Goal: Transaction & Acquisition: Purchase product/service

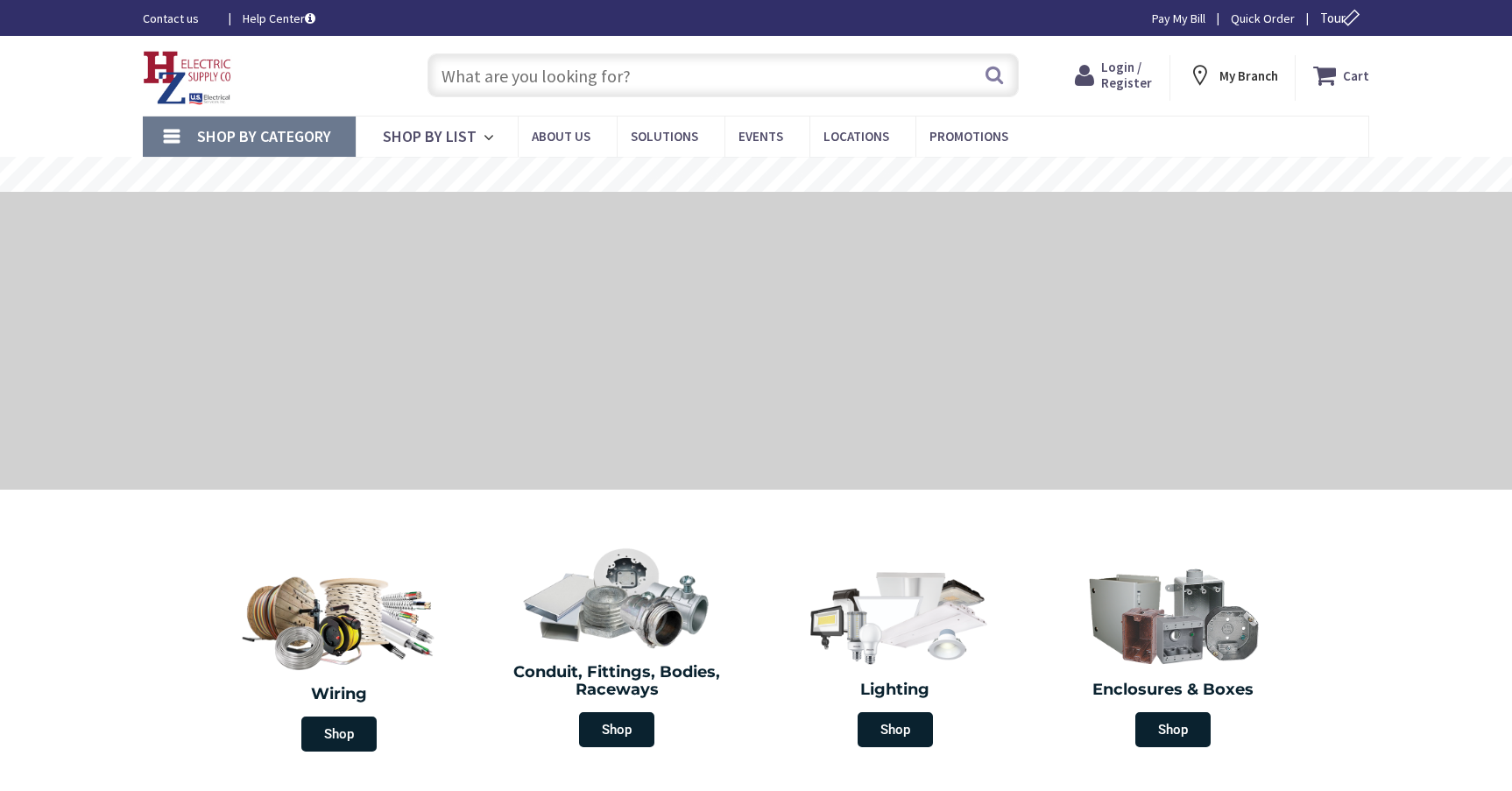
click at [481, 76] on input "text" at bounding box center [724, 75] width 591 height 44
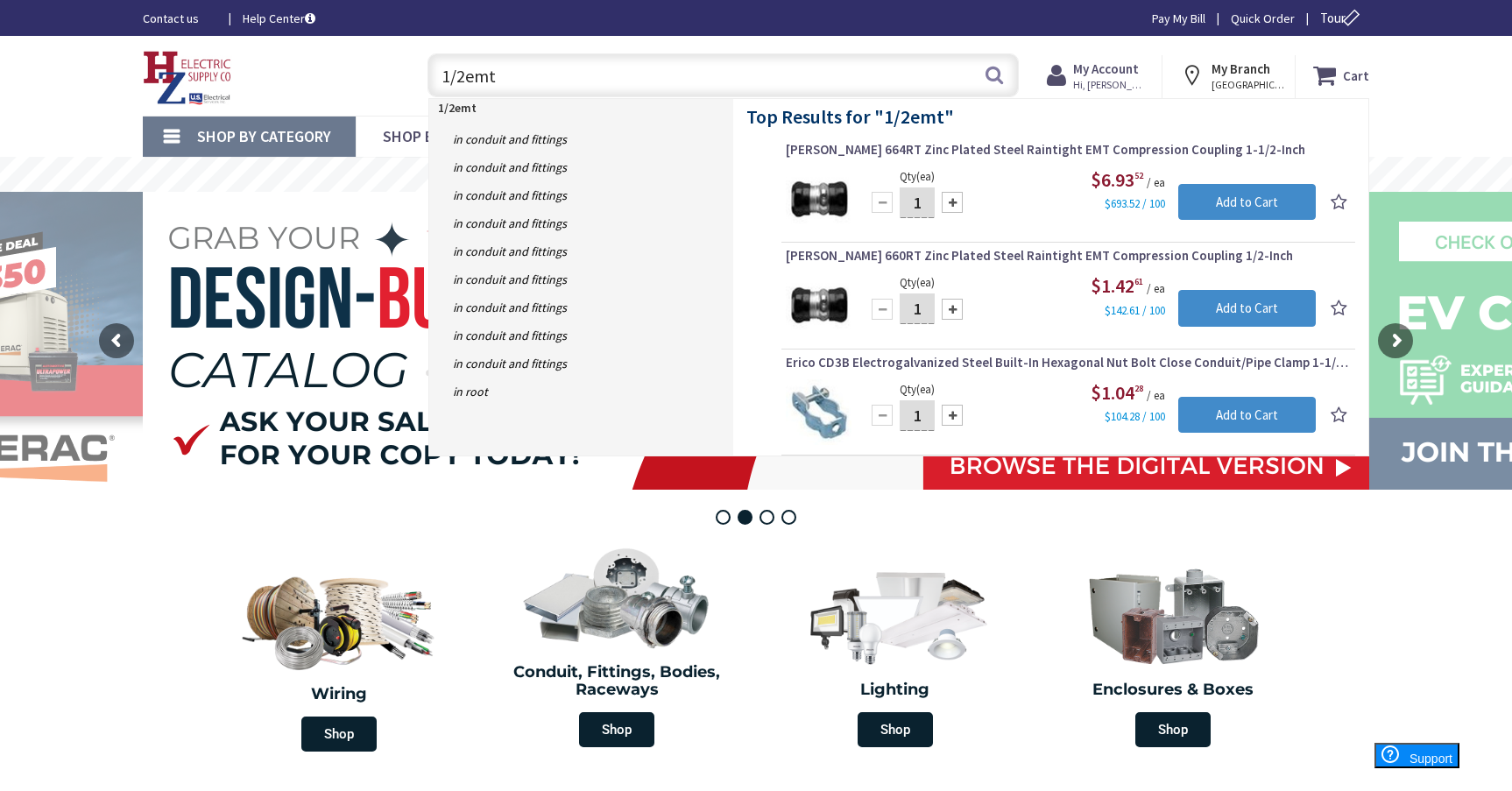
click at [496, 82] on input "1/2emt" at bounding box center [724, 75] width 591 height 44
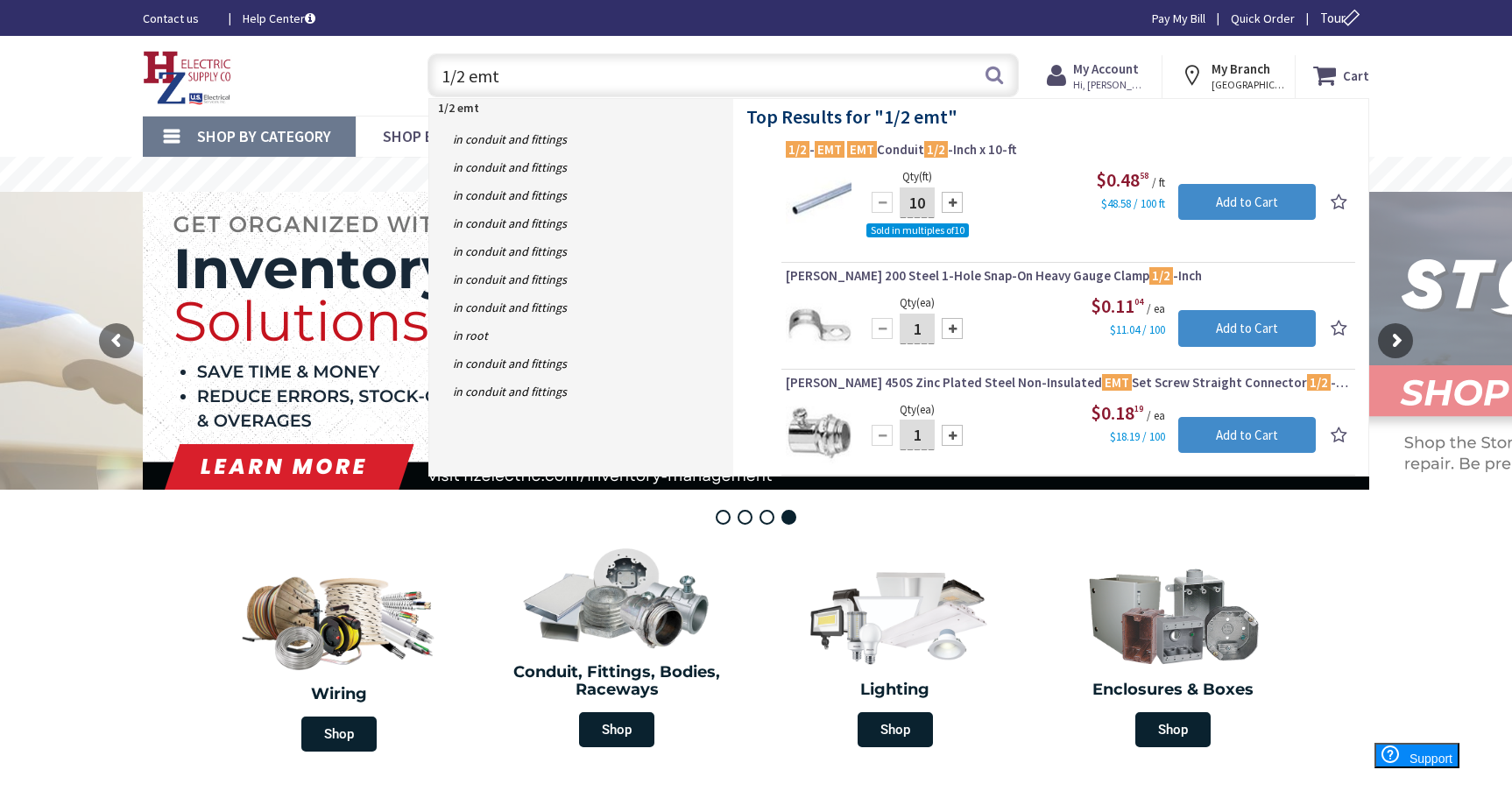
click at [512, 80] on input "1/2 emt" at bounding box center [724, 75] width 591 height 44
type input "1"
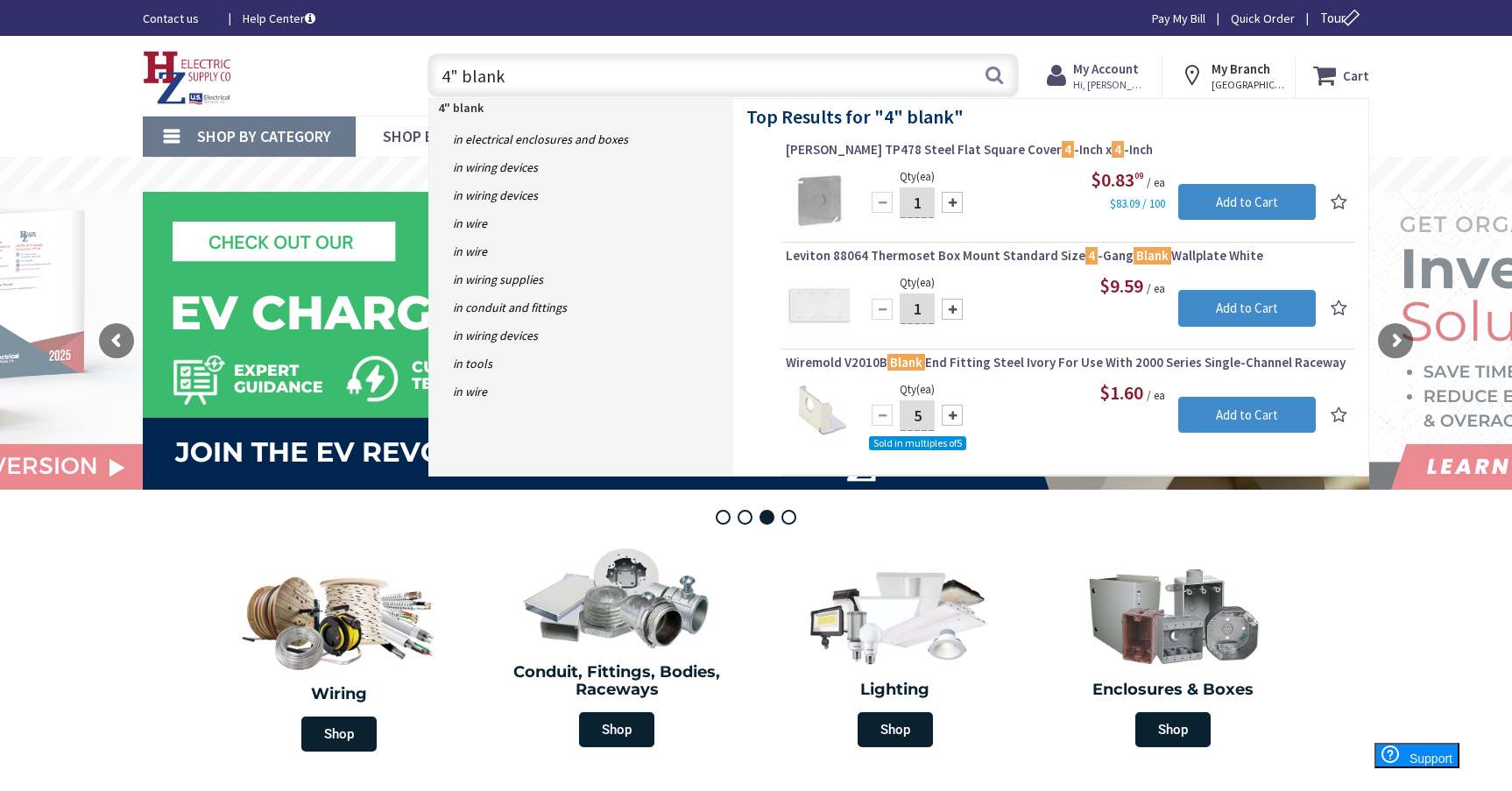
click at [511, 82] on input "4" blank" at bounding box center [724, 75] width 591 height 44
type input "4"
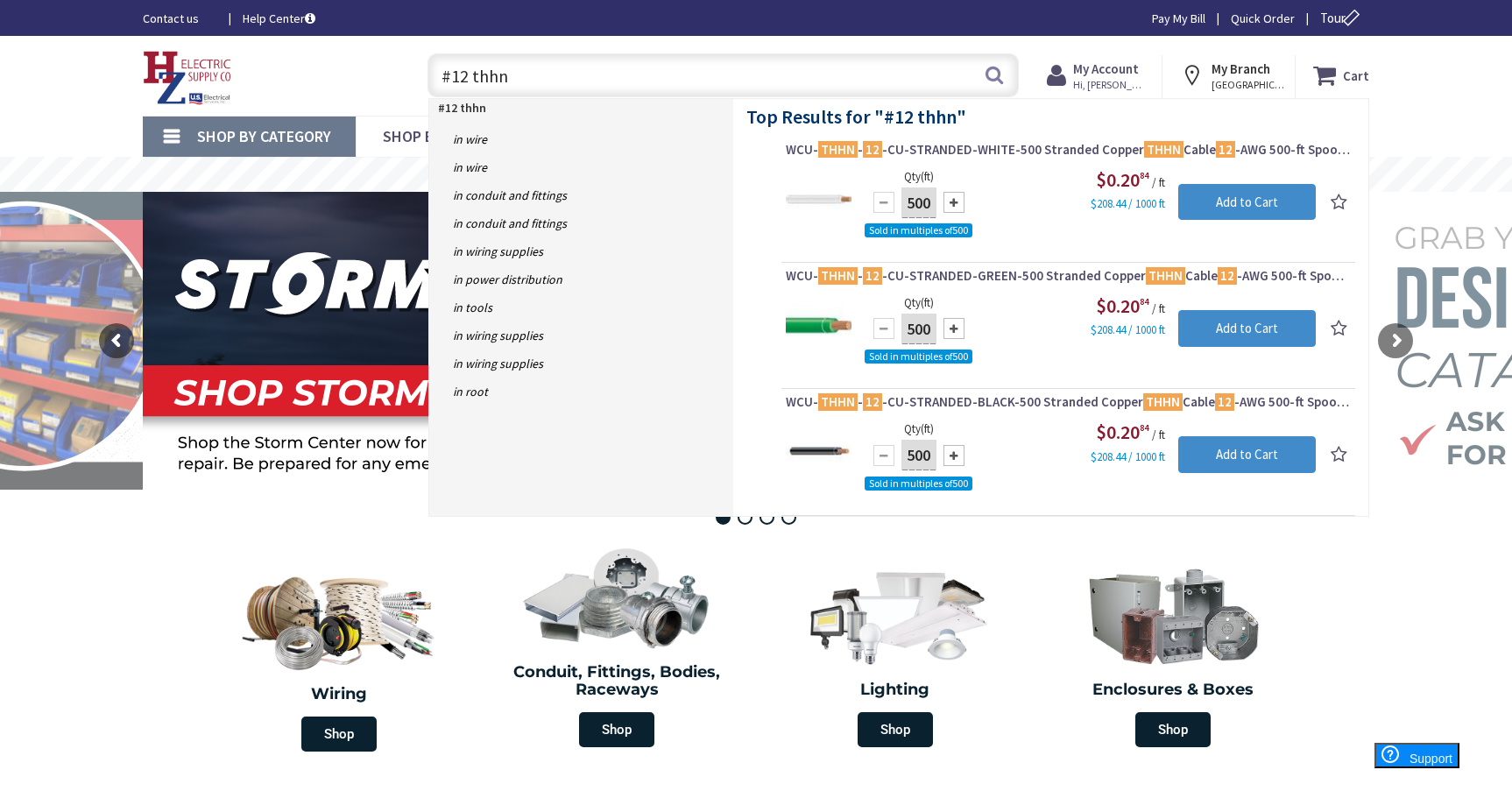
click at [530, 79] on input "#12 thhn" at bounding box center [724, 75] width 591 height 44
type input "#"
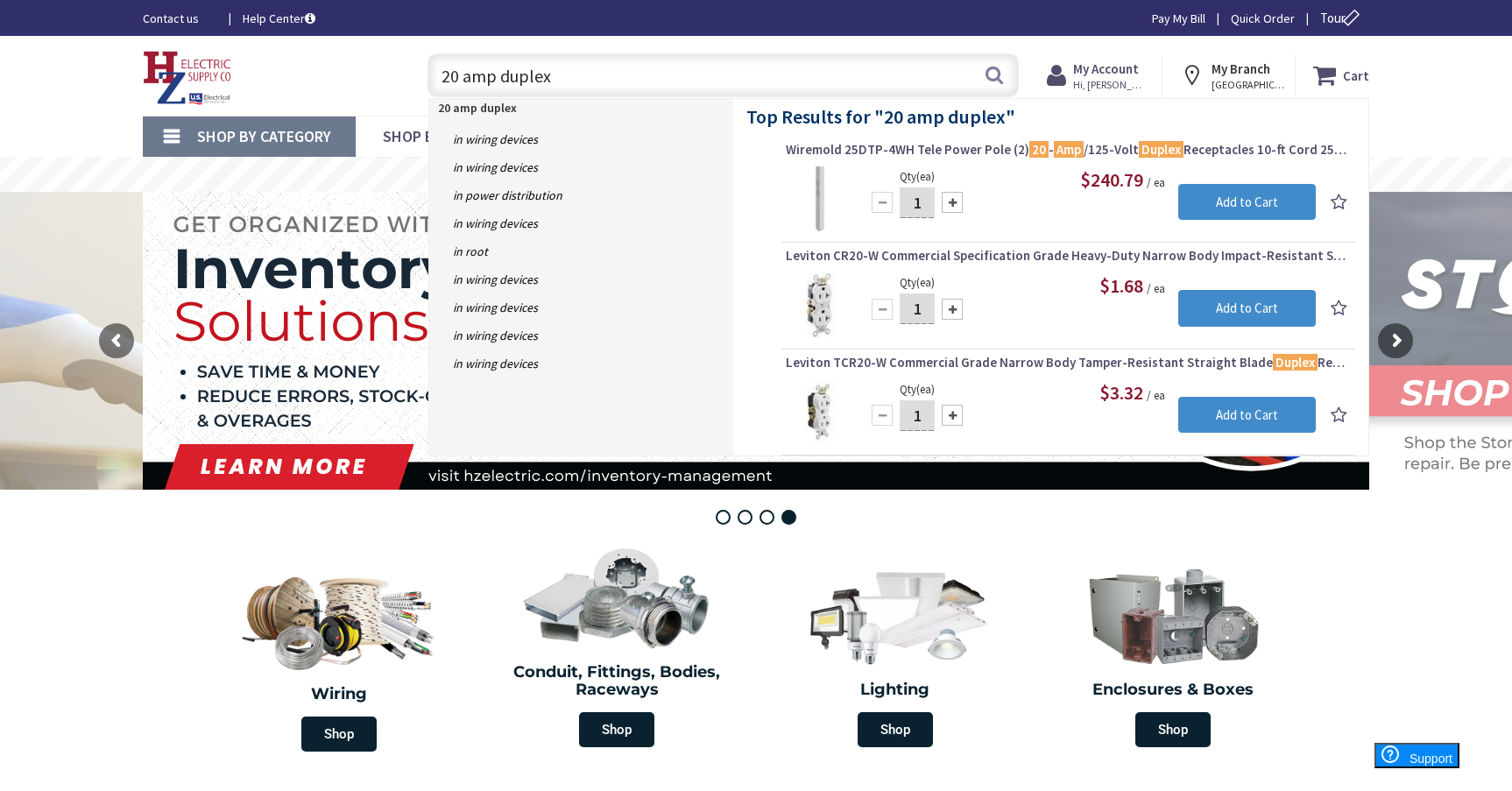
click at [574, 79] on input "20 amp duplex" at bounding box center [724, 75] width 591 height 44
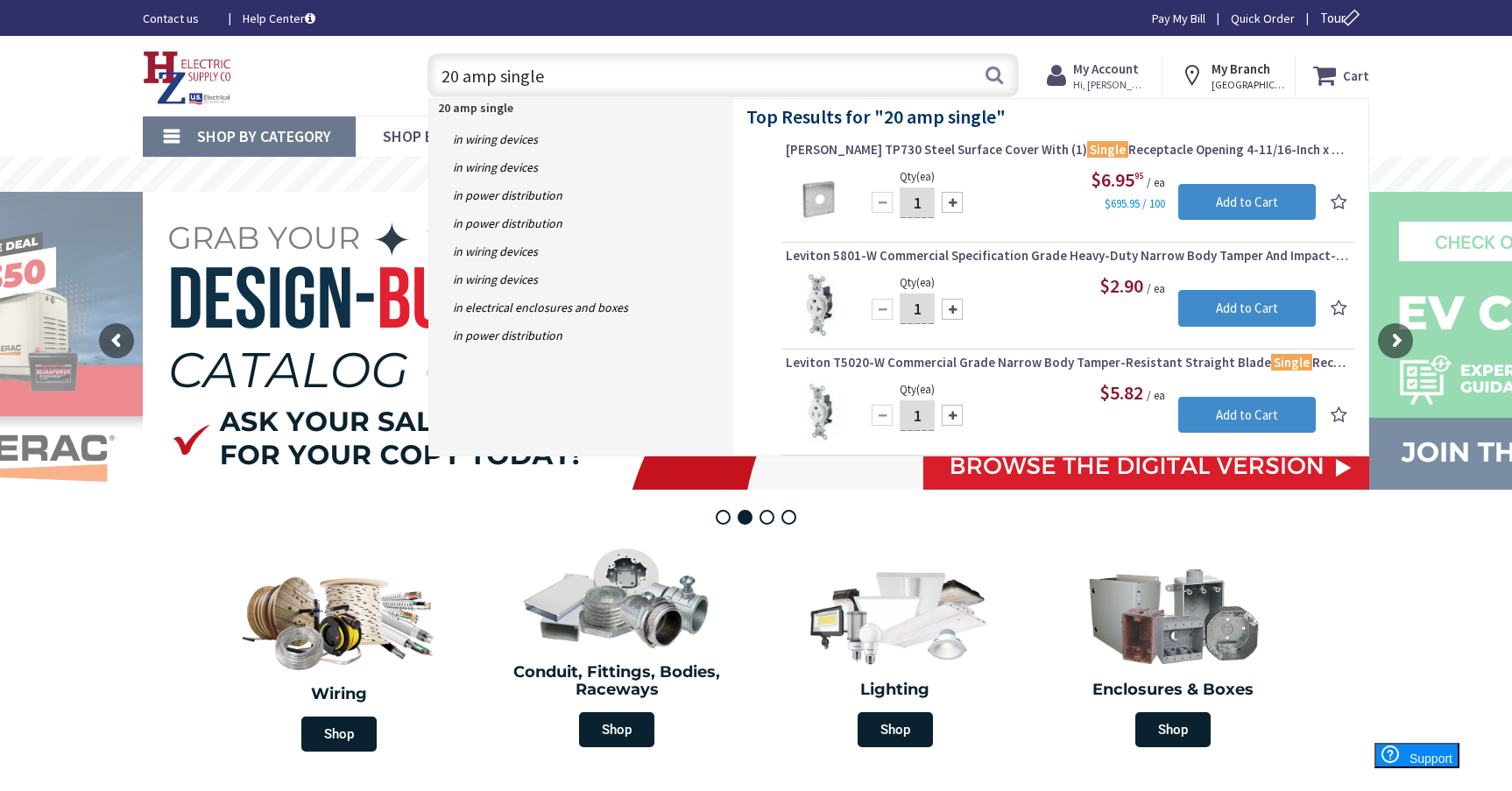
click at [558, 74] on input "20 amp single" at bounding box center [724, 75] width 591 height 44
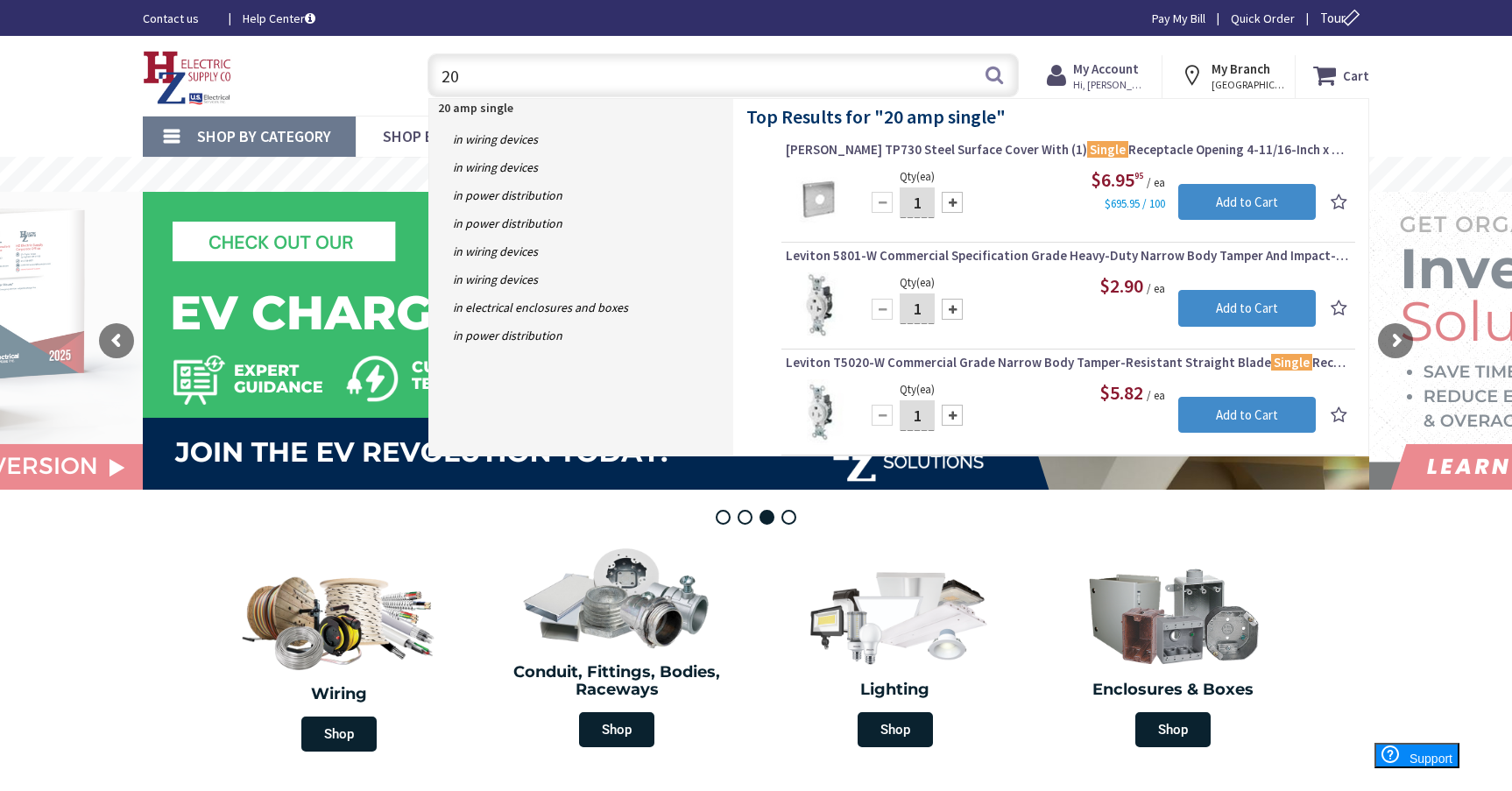
type input "2"
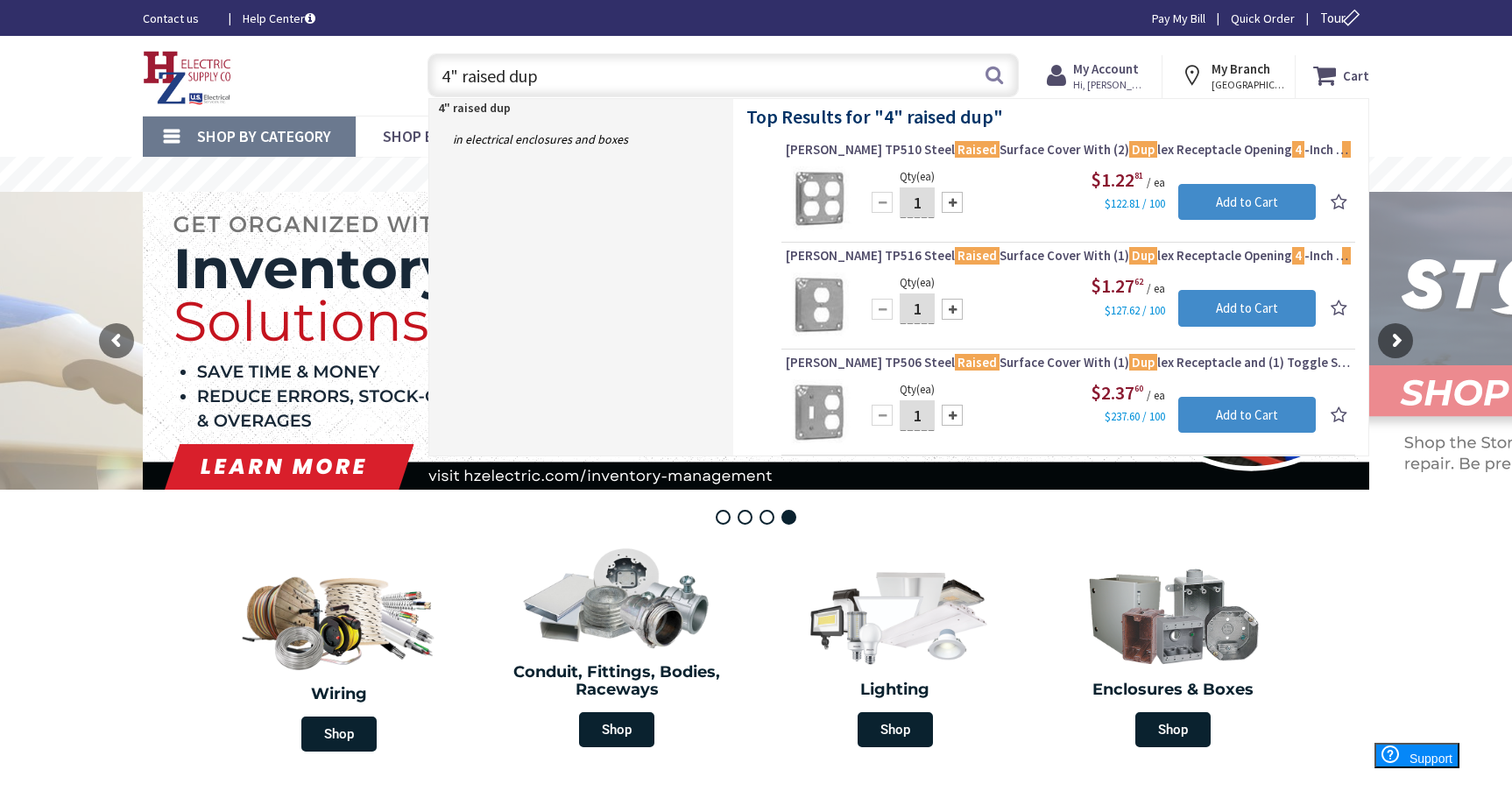
type input "4" raised dup"
